Goal: Task Accomplishment & Management: Use online tool/utility

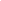
select select "pcap"
select select "no_change"
select select "vendor"
select select "tag"
select select "not_equal"
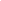
select select "product_status"
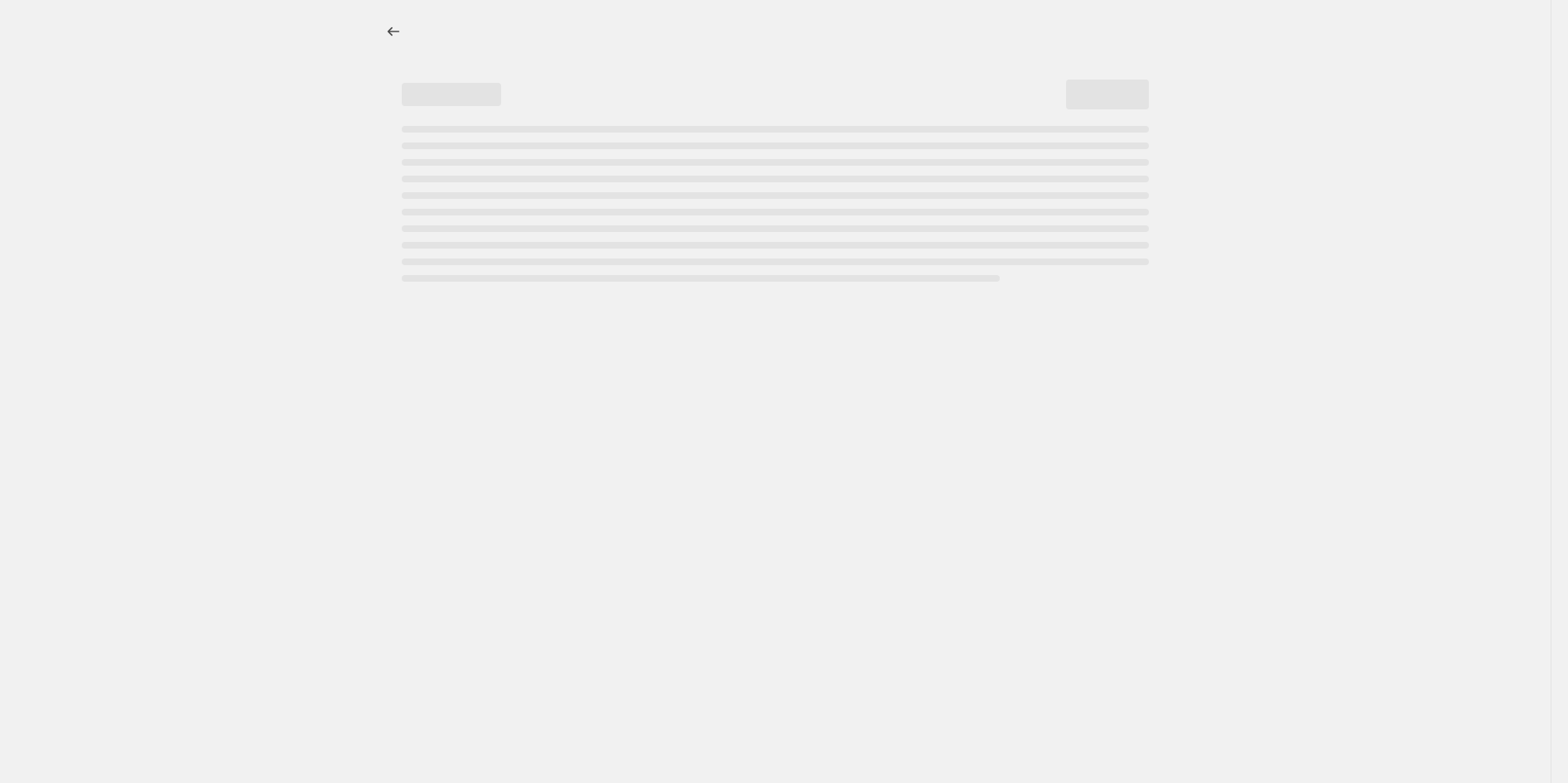
select select "pcap"
select select "no_change"
select select "vendor"
select select "tag"
select select "not_equal"
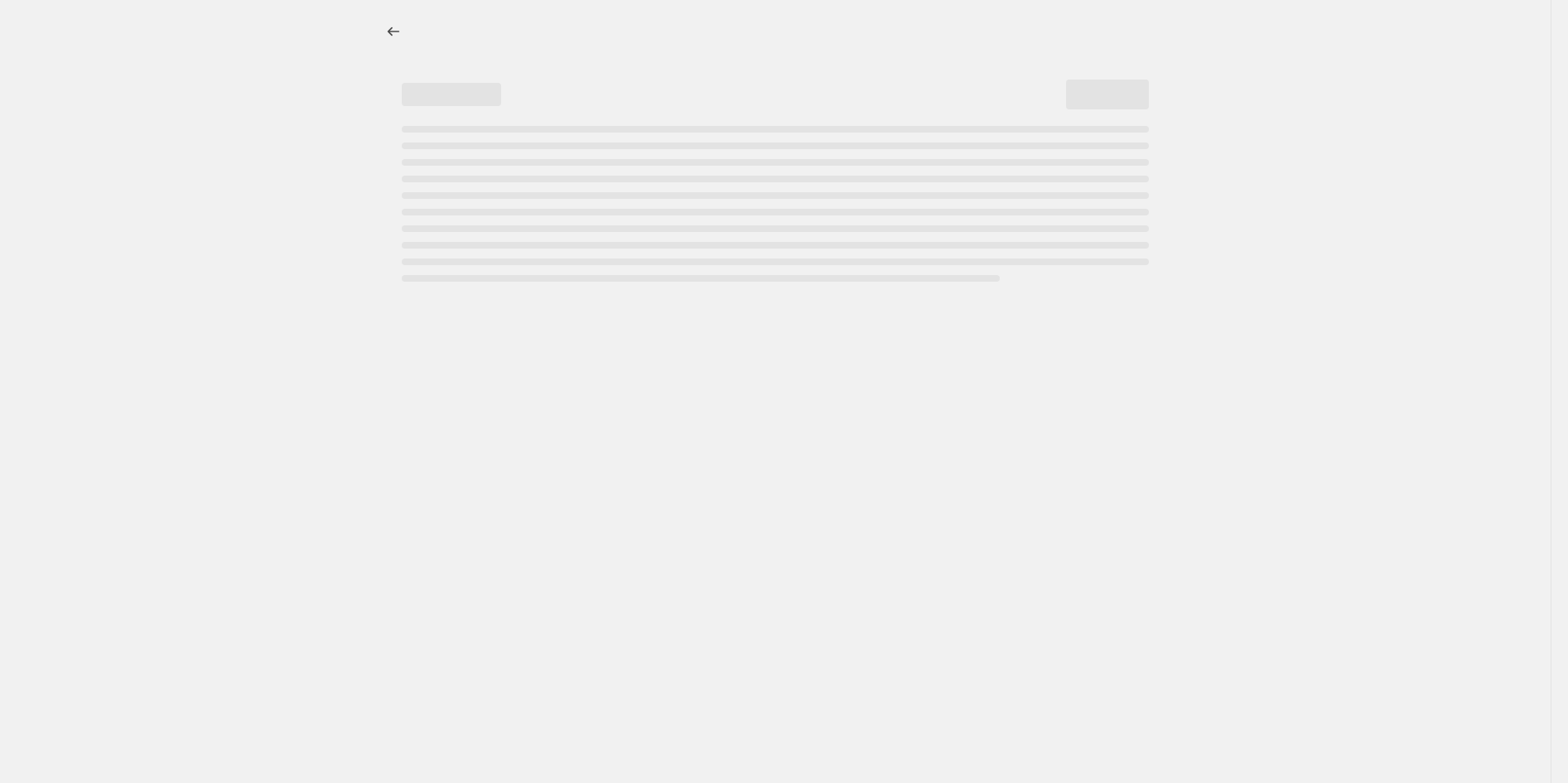
select select "product_status"
